Goal: Understand process/instructions: Learn how to perform a task or action

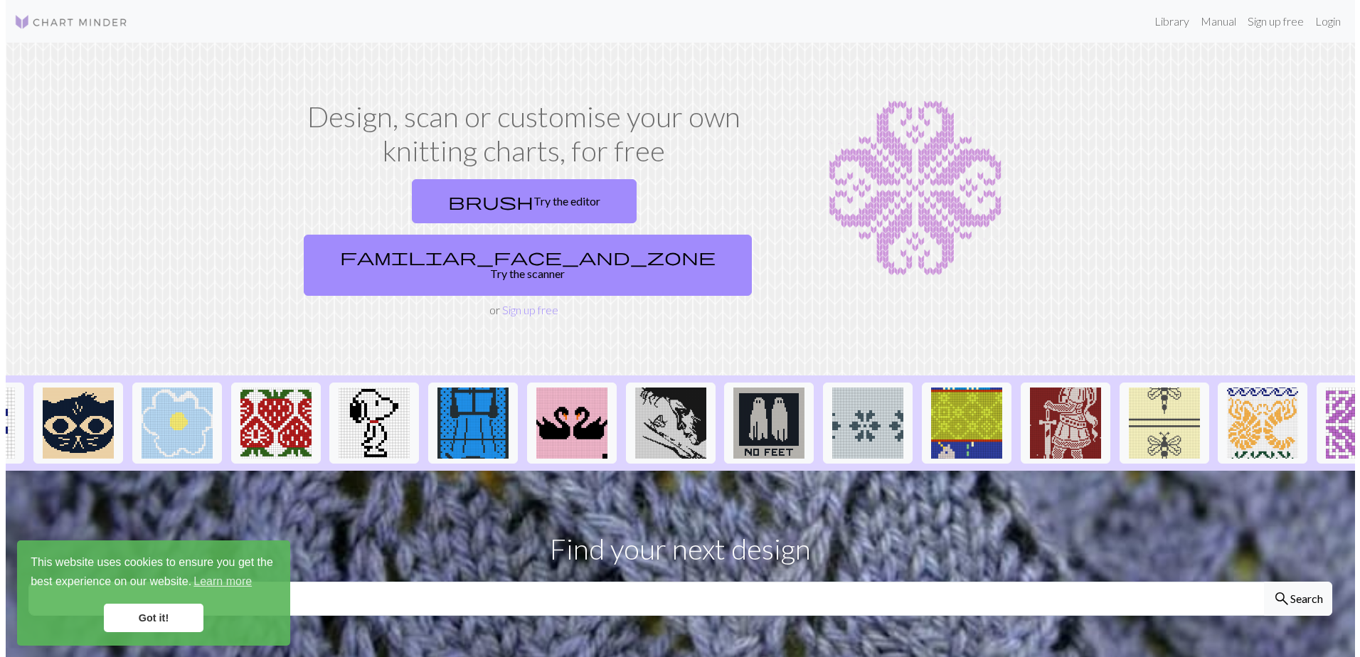
scroll to position [0, 1119]
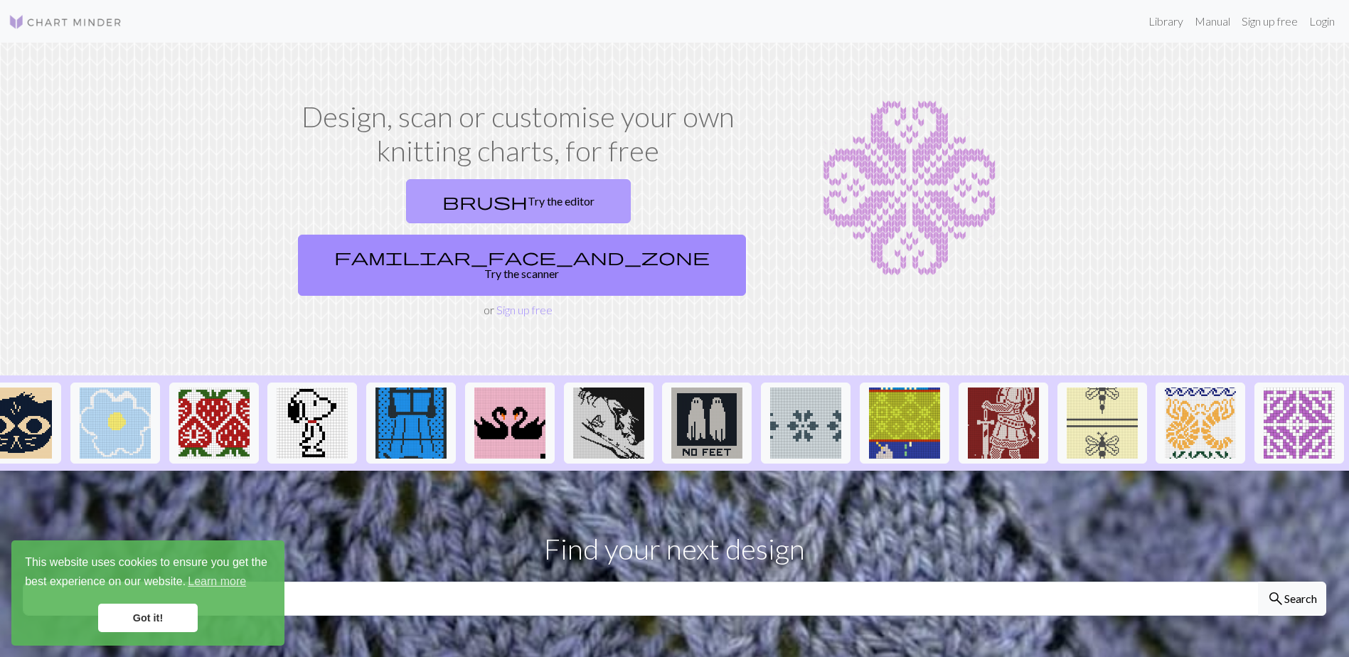
click at [450, 211] on link "brush Try the editor" at bounding box center [518, 201] width 225 height 44
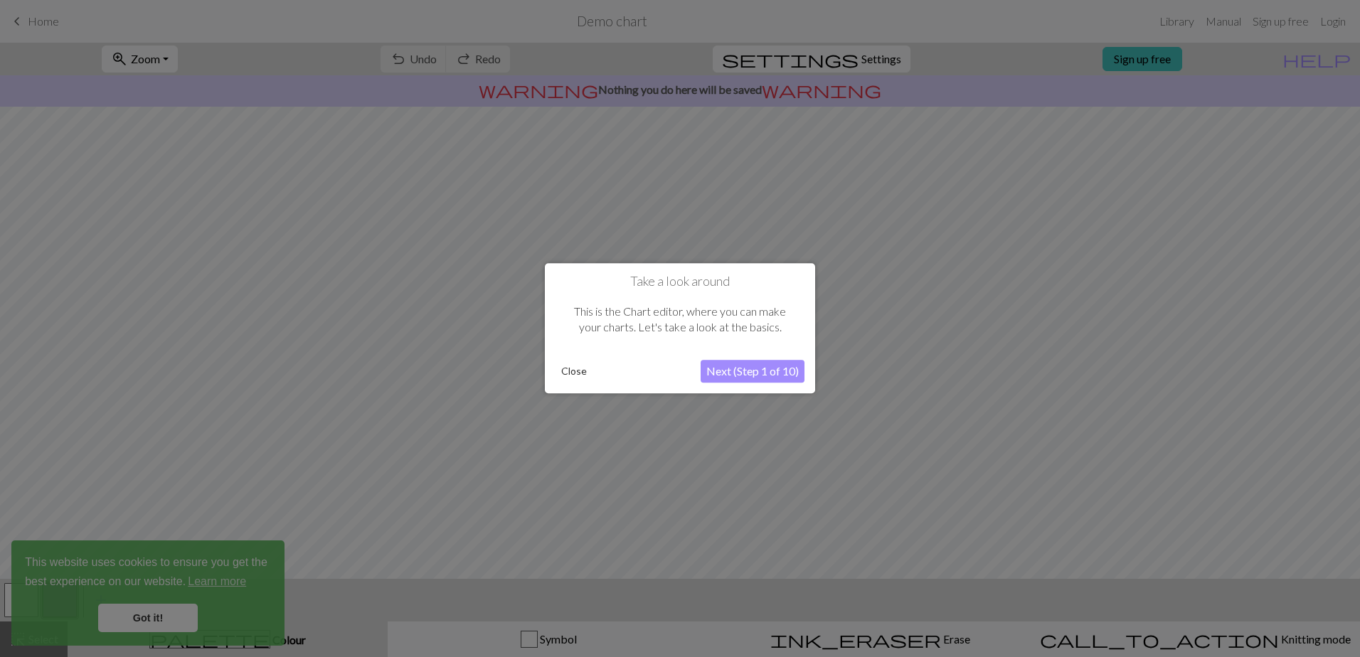
click at [728, 374] on button "Next (Step 1 of 10)" at bounding box center [753, 372] width 104 height 23
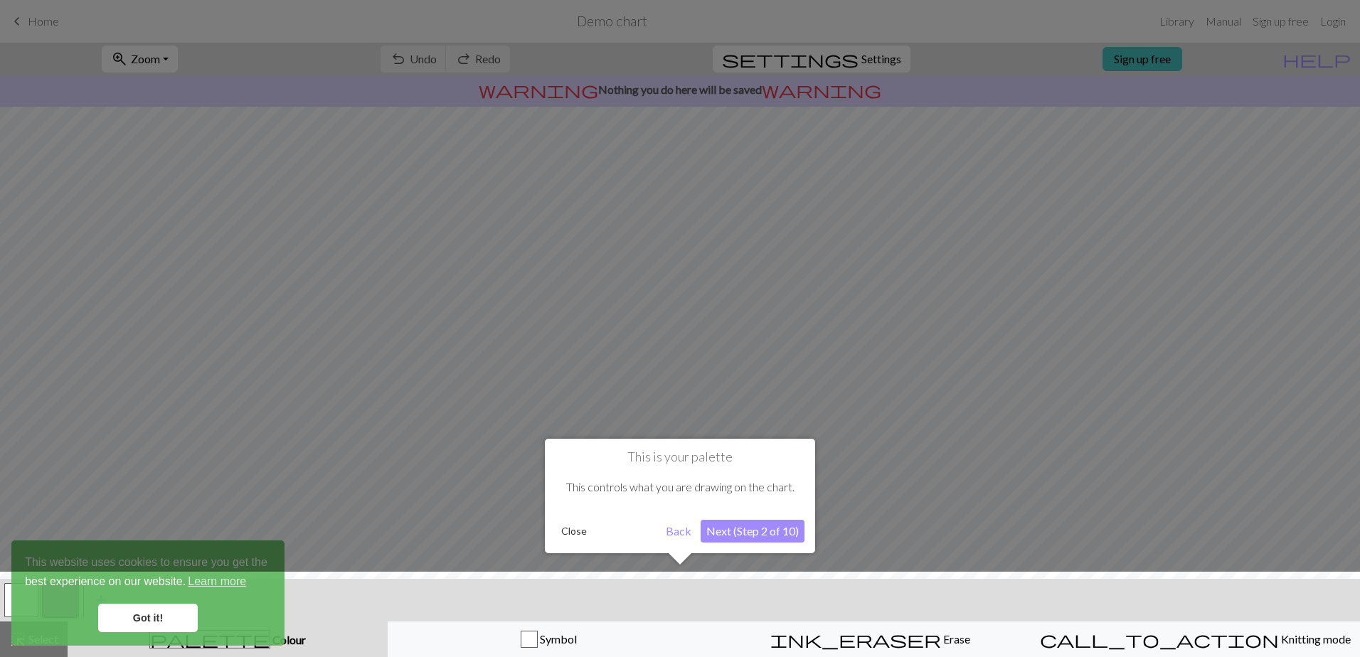
click at [746, 537] on button "Next (Step 2 of 10)" at bounding box center [753, 531] width 104 height 23
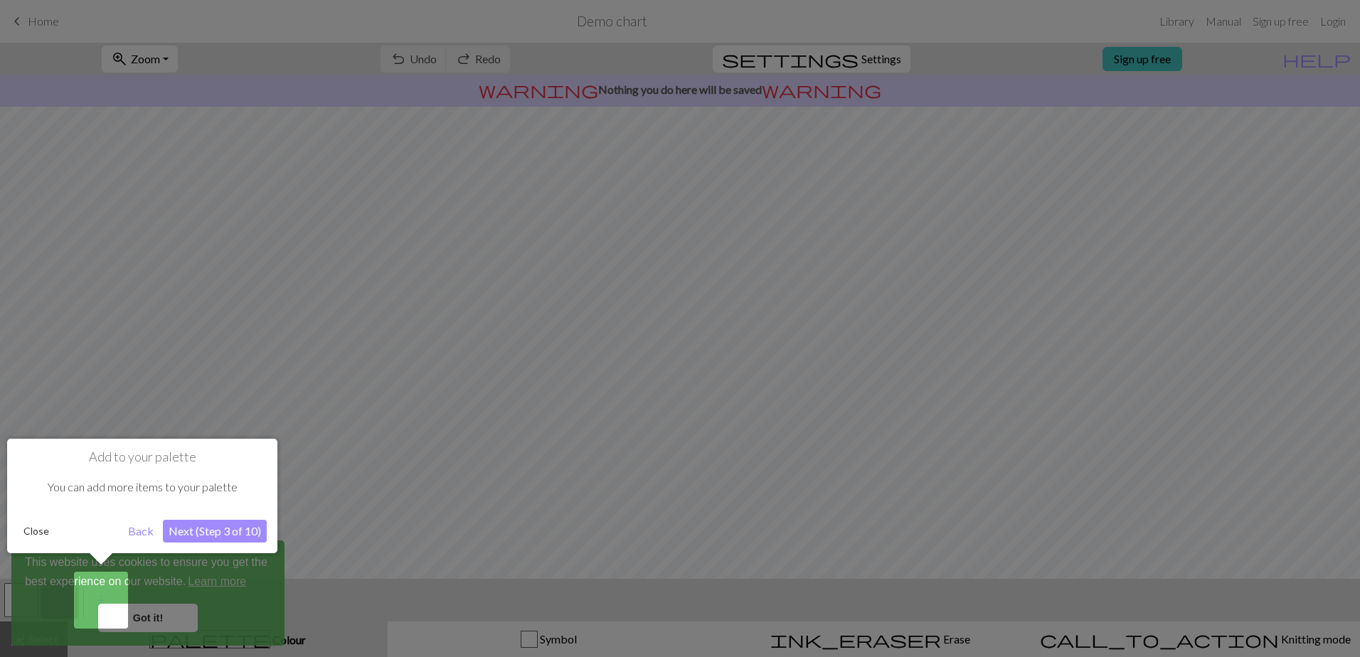
click at [199, 526] on button "Next (Step 3 of 10)" at bounding box center [215, 531] width 104 height 23
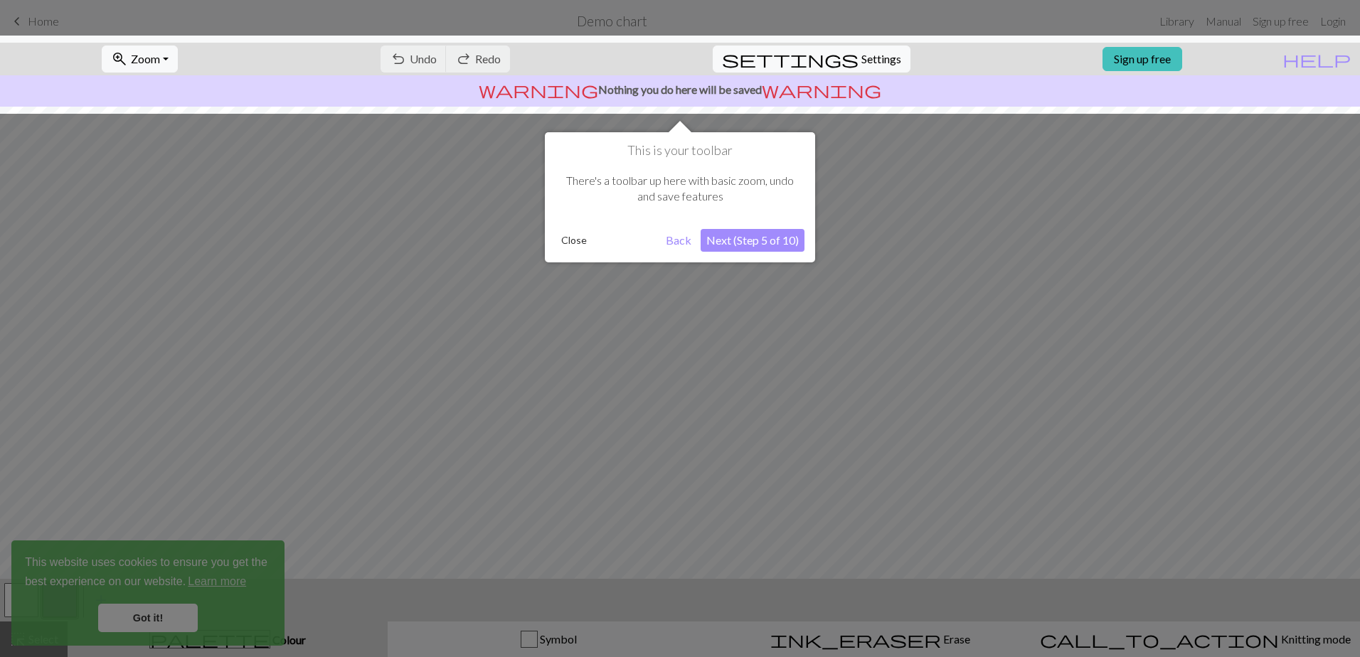
click at [785, 240] on button "Next (Step 5 of 10)" at bounding box center [753, 240] width 104 height 23
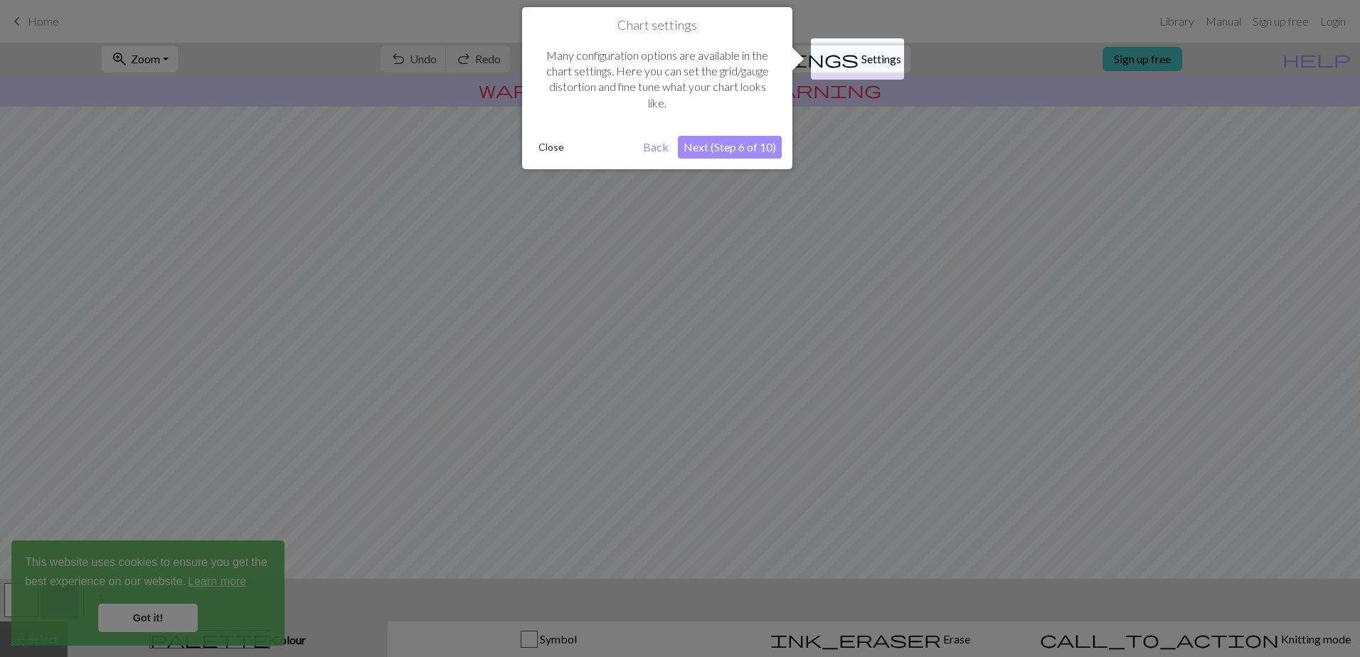
click at [718, 143] on button "Next (Step 6 of 10)" at bounding box center [730, 147] width 104 height 23
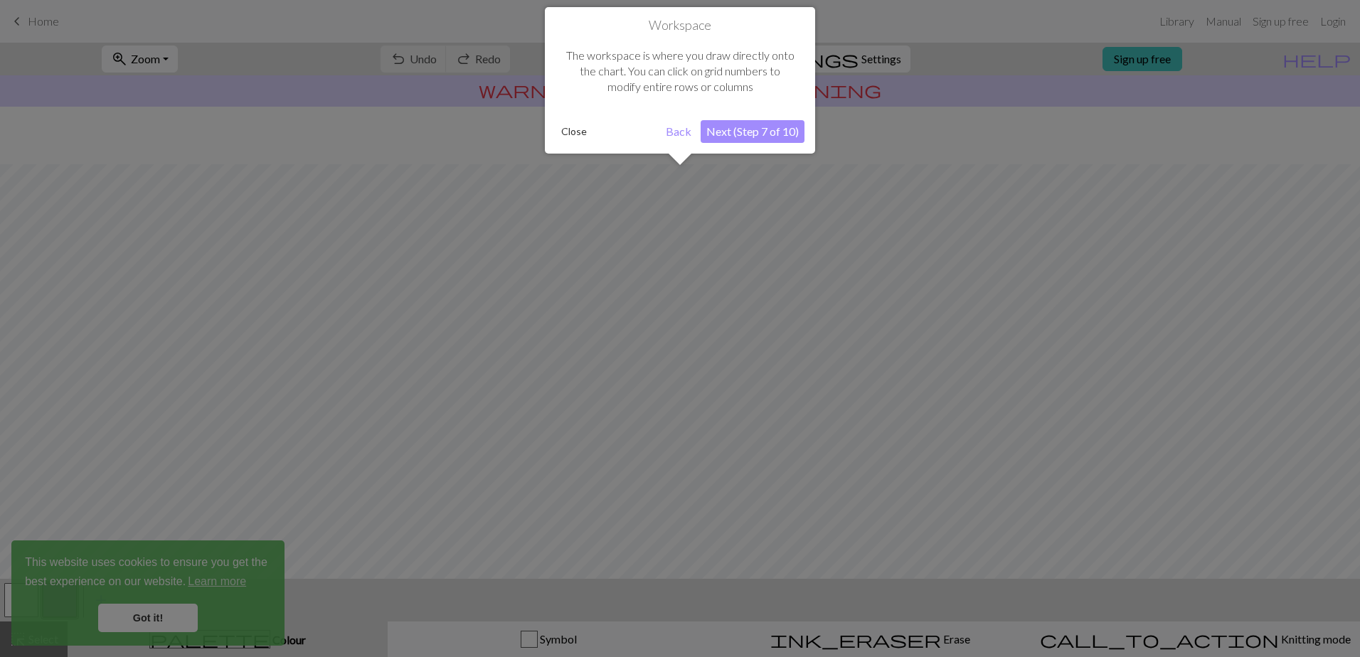
scroll to position [58, 0]
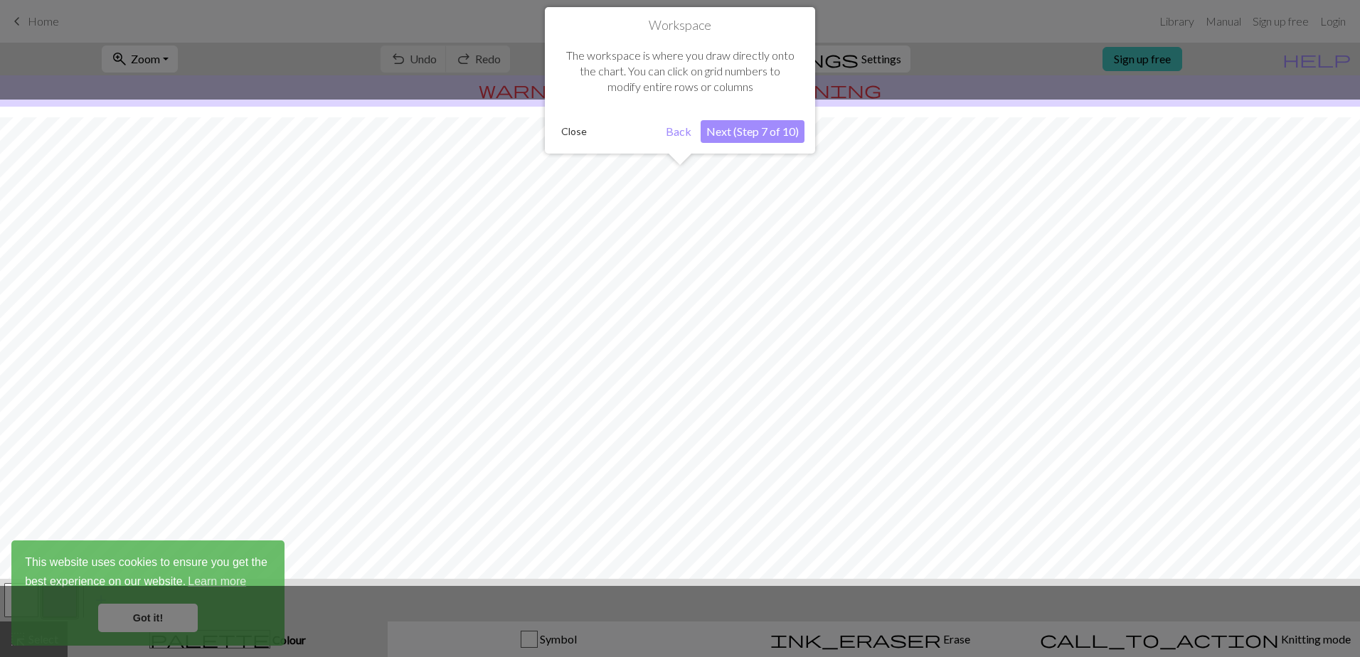
click at [783, 121] on button "Next (Step 7 of 10)" at bounding box center [753, 131] width 104 height 23
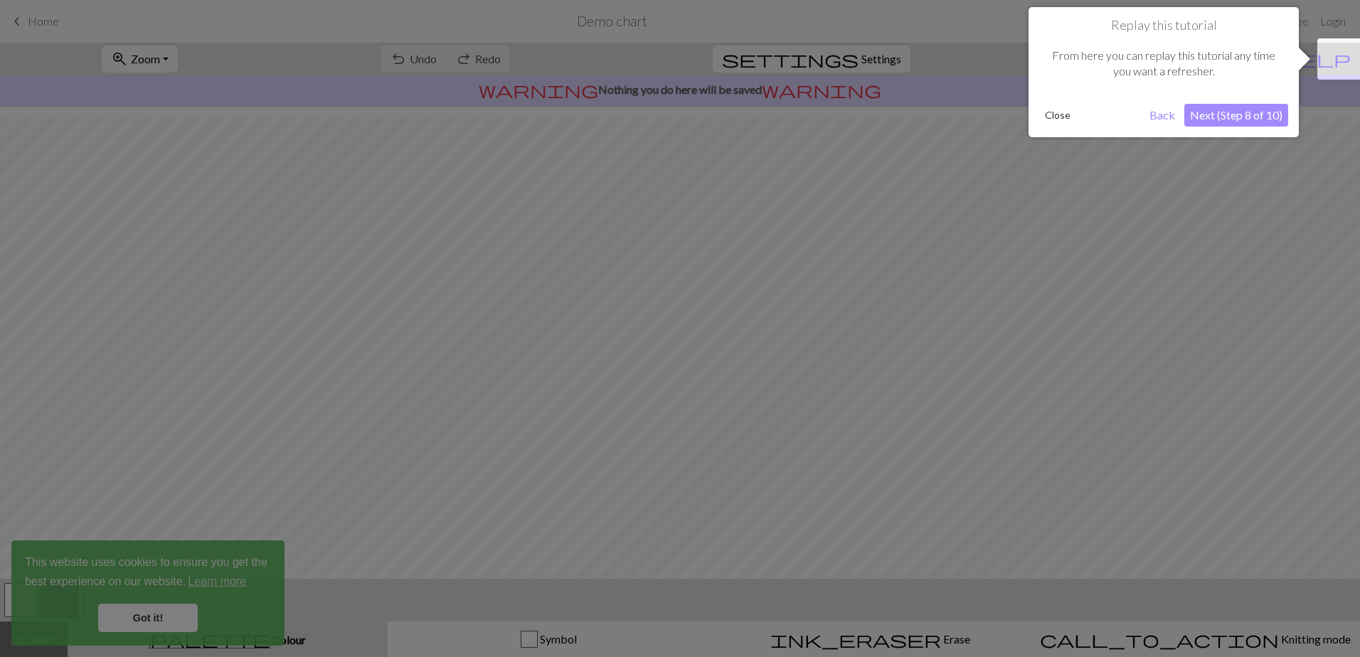
click at [1223, 115] on button "Next (Step 8 of 10)" at bounding box center [1236, 115] width 104 height 23
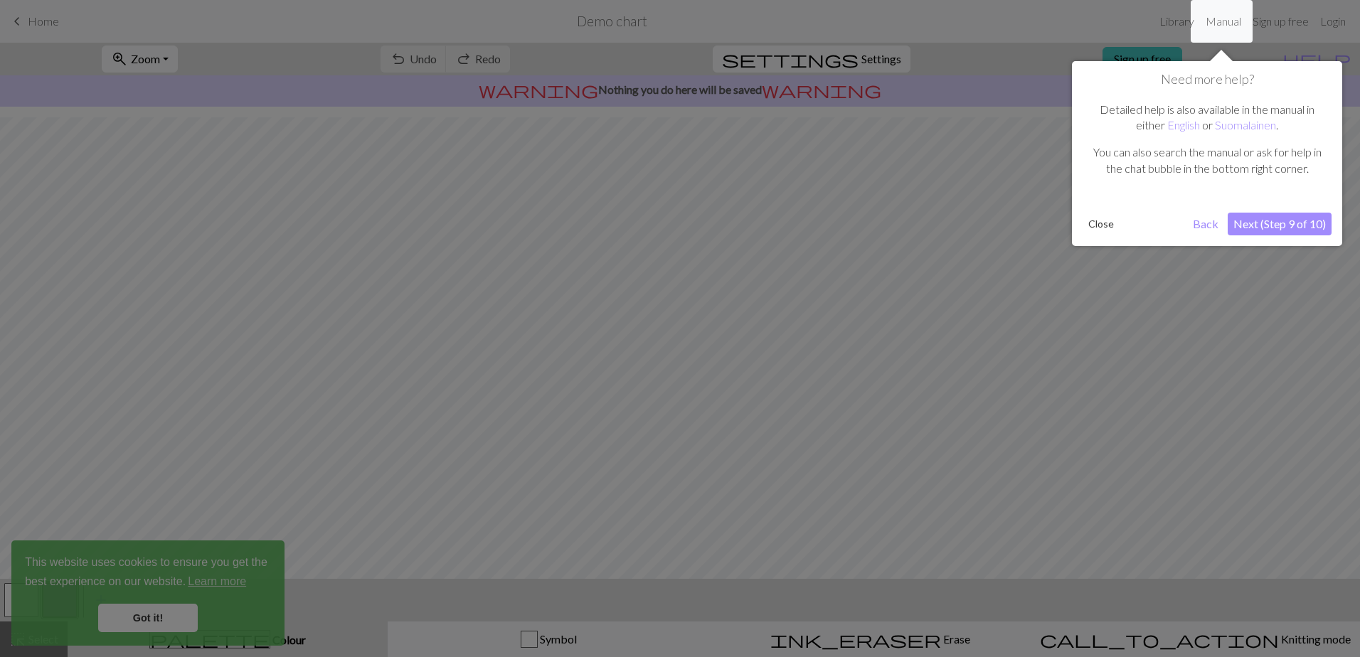
click at [1282, 229] on button "Next (Step 9 of 10)" at bounding box center [1280, 224] width 104 height 23
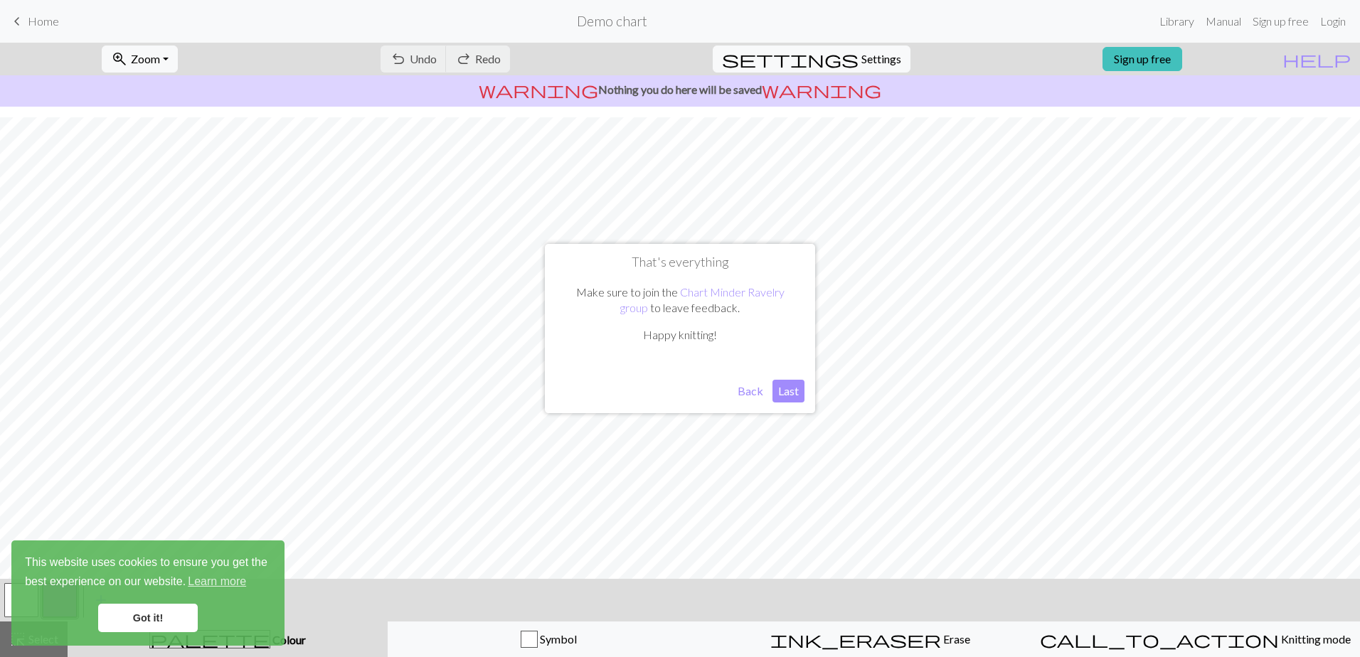
click at [794, 390] on button "Last" at bounding box center [788, 391] width 32 height 23
click at [148, 623] on link "Got it!" at bounding box center [148, 618] width 100 height 28
